Goal: Information Seeking & Learning: Learn about a topic

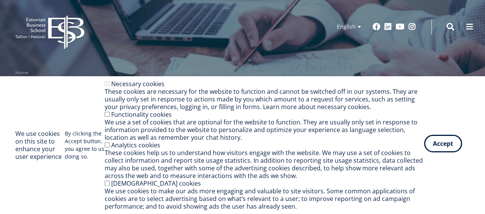
click at [442, 149] on button "Accept" at bounding box center [443, 144] width 38 height 18
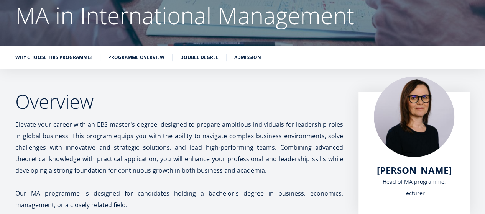
click at [283, 100] on h2 "Overview" at bounding box center [179, 101] width 328 height 19
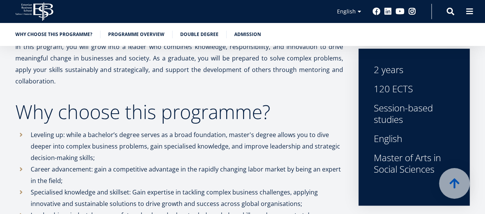
scroll to position [268, 0]
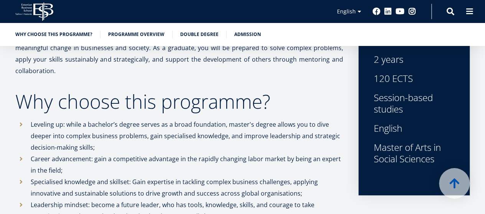
click at [421, 78] on div "120 ECTS" at bounding box center [414, 78] width 80 height 11
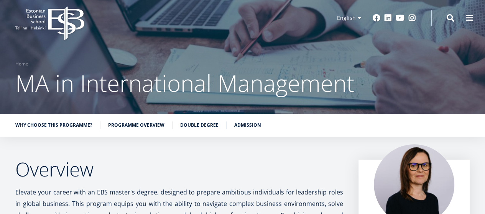
scroll to position [0, 0]
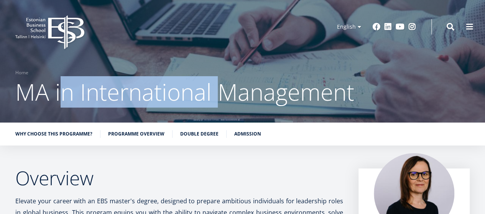
drag, startPoint x: 59, startPoint y: 99, endPoint x: 226, endPoint y: 97, distance: 167.1
click at [226, 97] on span "MA in International Management" at bounding box center [184, 91] width 339 height 31
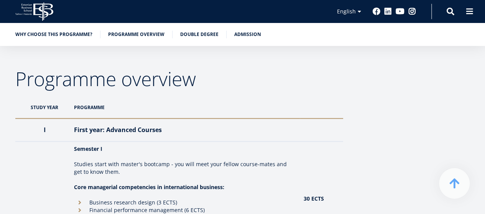
scroll to position [728, 0]
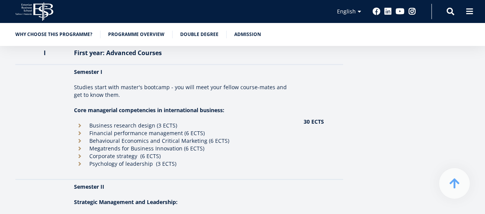
click at [80, 127] on li "Business research design (3 ECTS)" at bounding box center [185, 126] width 222 height 8
click at [103, 126] on li "Business research design (3 ECTS)" at bounding box center [185, 126] width 222 height 8
click at [123, 132] on li "Financial performance management (6 ECTS)" at bounding box center [185, 134] width 222 height 8
drag, startPoint x: 124, startPoint y: 138, endPoint x: 125, endPoint y: 151, distance: 13.8
click at [124, 139] on li "Behavioural Economics and Critical Marketing (6 ECTS)" at bounding box center [185, 141] width 222 height 8
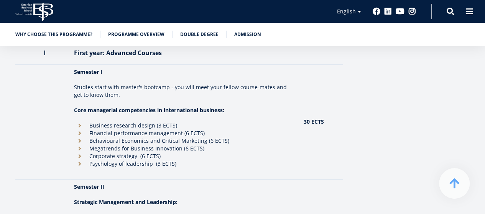
click at [125, 151] on li "Megatrends for Business Innovation (6 ECTS)" at bounding box center [185, 149] width 222 height 8
click at [185, 168] on td "Semester I Studies start with master's bootcamp - you will meet your fellow cou…" at bounding box center [185, 122] width 230 height 115
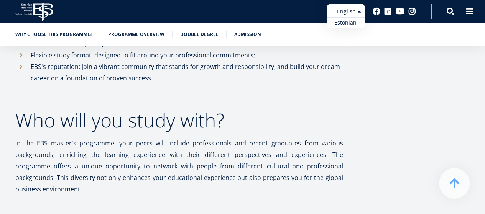
scroll to position [498, 0]
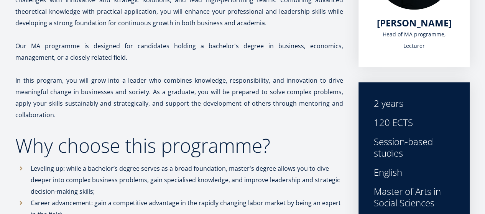
scroll to position [230, 0]
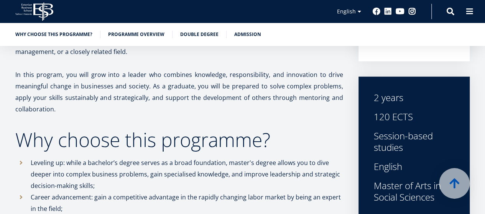
drag, startPoint x: 386, startPoint y: 115, endPoint x: 367, endPoint y: 116, distance: 19.6
click at [367, 116] on div "2 years 120 ECTS Session-based studies English Master of Arts in Social Sciences" at bounding box center [413, 155] width 111 height 157
click at [327, 131] on h2 "Why choose this programme?" at bounding box center [179, 139] width 328 height 19
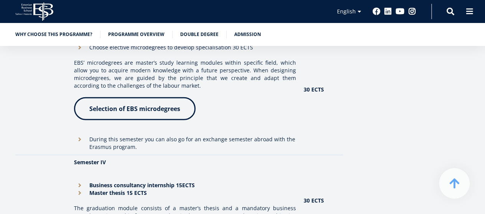
scroll to position [958, 0]
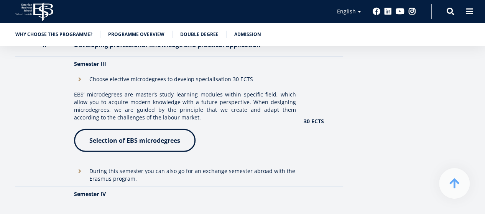
click at [82, 79] on li "Choose elective microdegrees to develop specialisation 30 ECTS" at bounding box center [185, 80] width 222 height 8
click at [79, 79] on li "Choose elective microdegrees to develop specialisation 30 ECTS" at bounding box center [185, 80] width 222 height 8
click at [166, 79] on li "Choose elective microdegrees to develop specialisation 30 ECTS" at bounding box center [185, 80] width 222 height 8
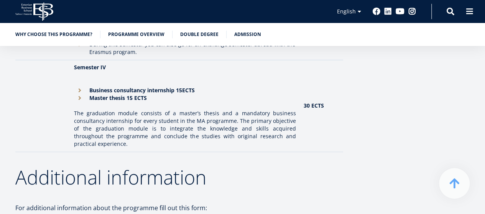
scroll to position [1112, 0]
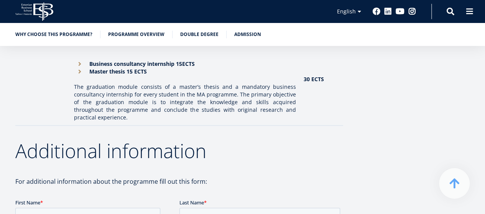
click at [136, 95] on p "The graduation module consists of a master’s thesis and a mandatory business co…" at bounding box center [185, 102] width 222 height 38
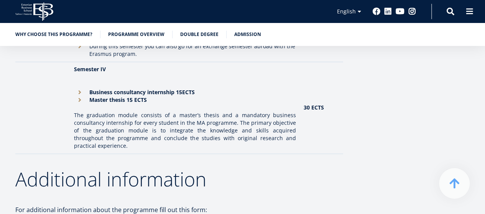
scroll to position [1073, 0]
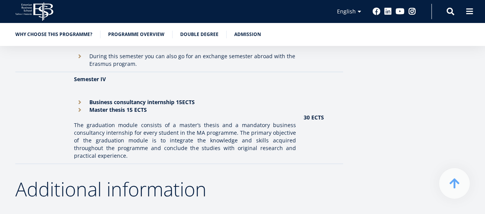
click at [81, 111] on li "Master thesis 15 ECTS" at bounding box center [185, 110] width 222 height 8
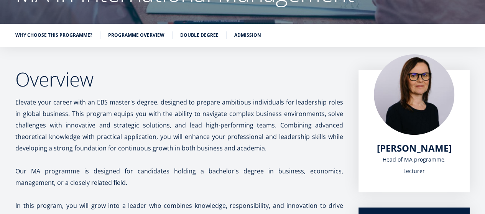
scroll to position [230, 0]
